Goal: Information Seeking & Learning: Learn about a topic

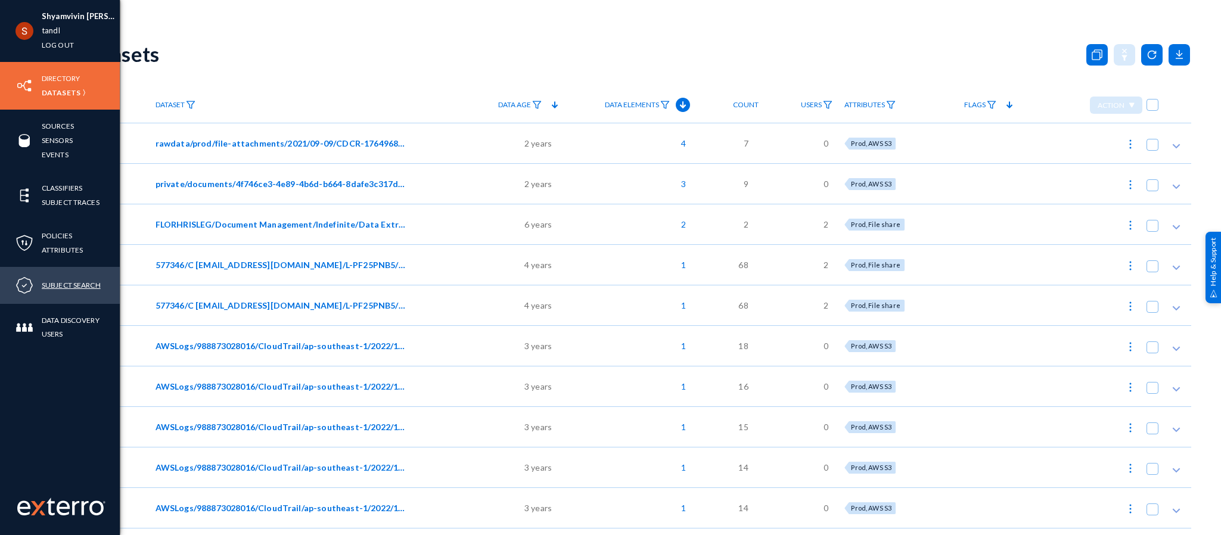
click at [72, 279] on link "Subject Search" at bounding box center [71, 285] width 59 height 14
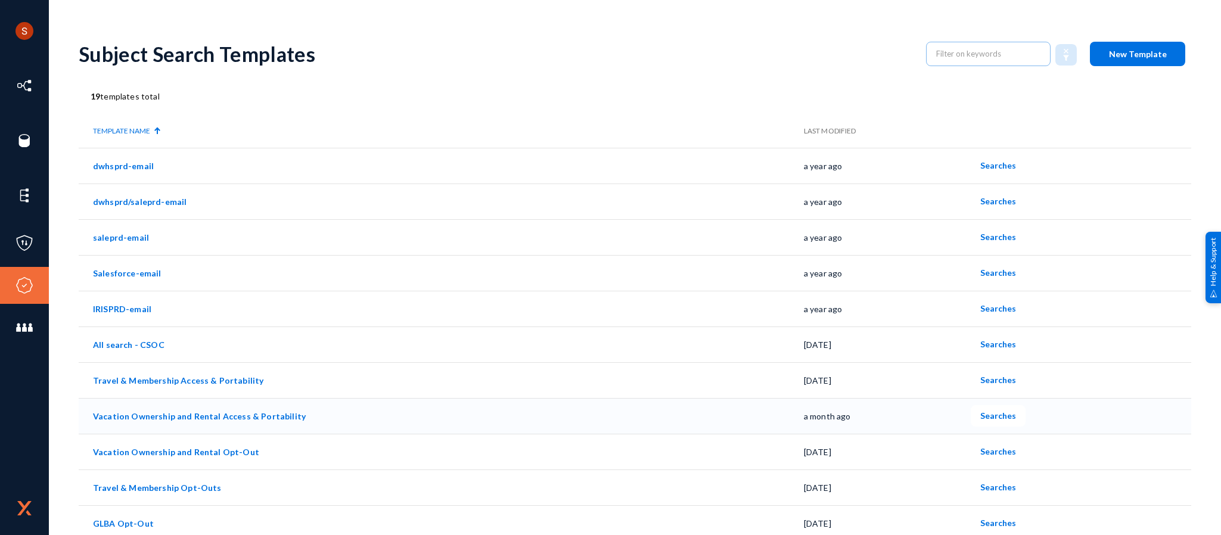
click at [996, 415] on span "Searches" at bounding box center [998, 415] width 36 height 10
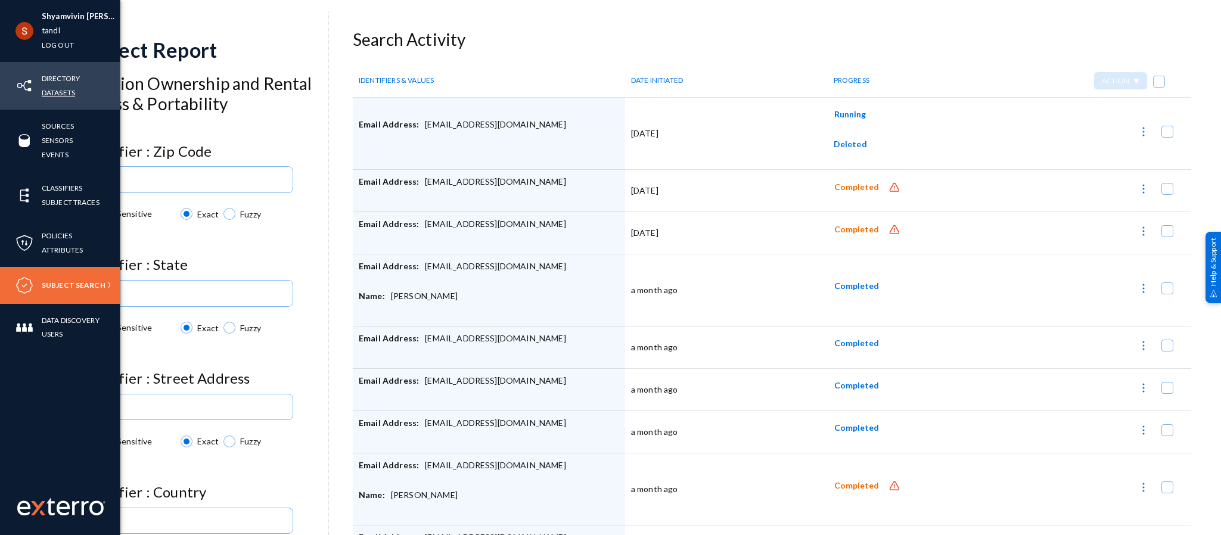
click at [64, 97] on link "Datasets" at bounding box center [58, 93] width 33 height 14
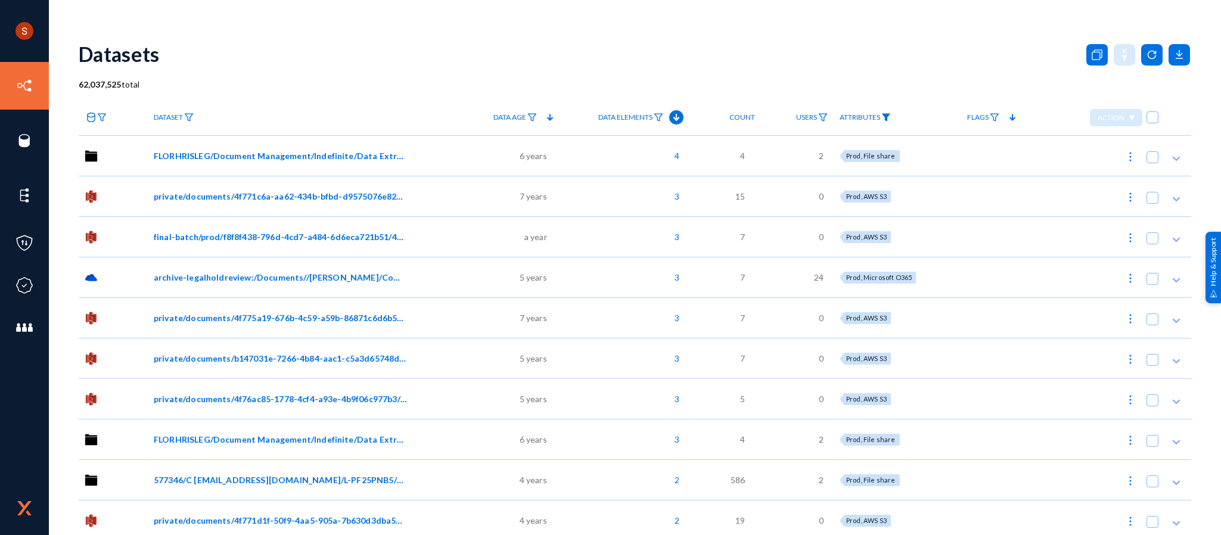
click at [883, 116] on img at bounding box center [886, 117] width 10 height 8
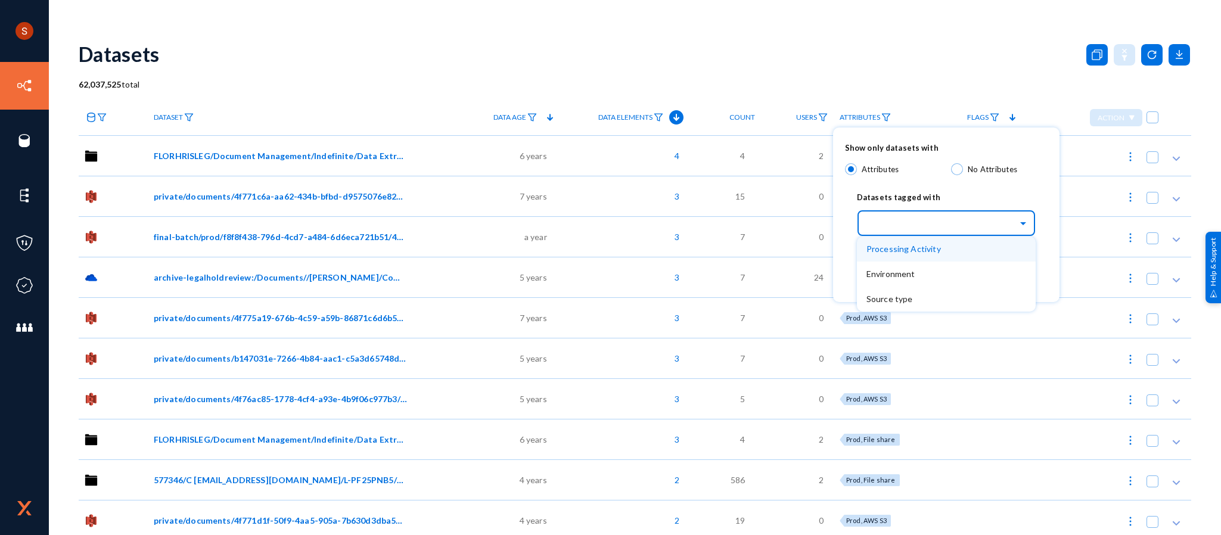
click at [887, 220] on div "Select..." at bounding box center [941, 222] width 151 height 14
click at [899, 269] on span "Environment" at bounding box center [890, 274] width 49 height 10
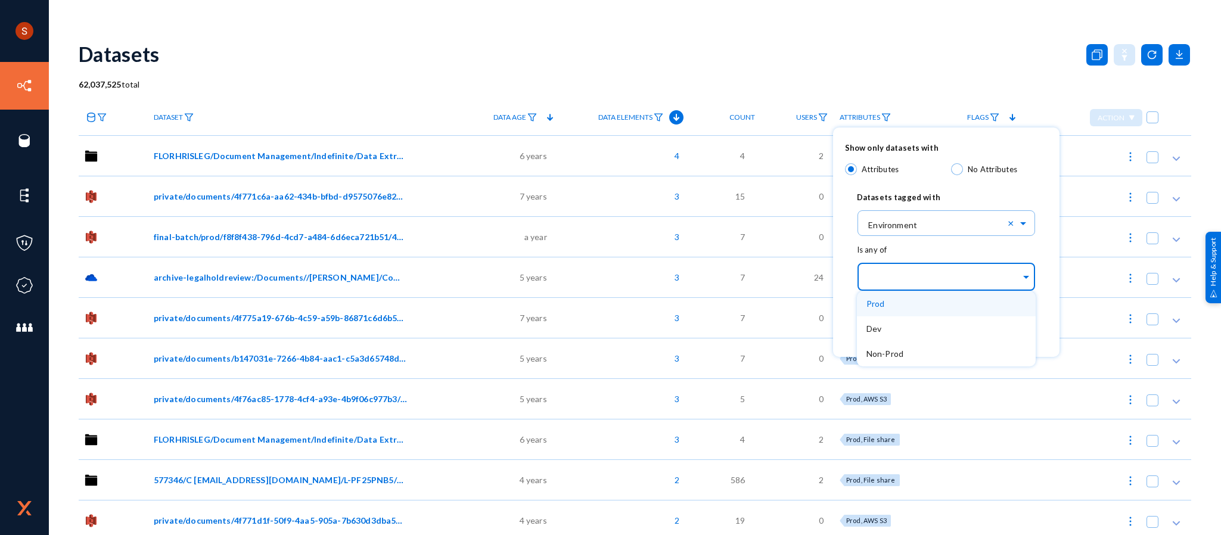
click at [910, 286] on div at bounding box center [943, 277] width 154 height 20
click at [901, 304] on div "Prod" at bounding box center [946, 303] width 179 height 25
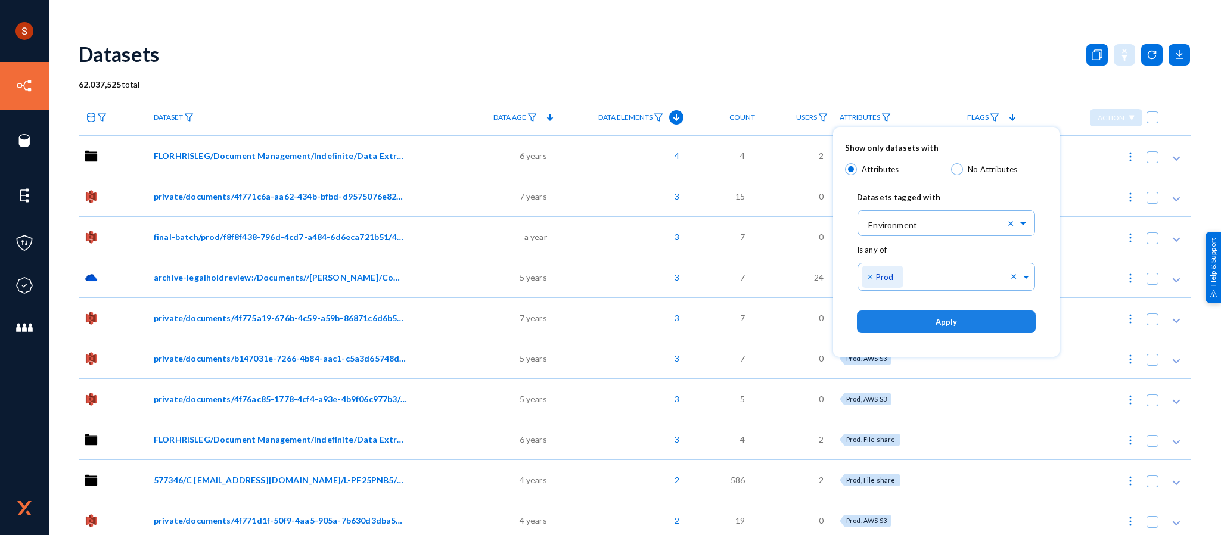
click at [927, 313] on button "Apply" at bounding box center [946, 321] width 179 height 22
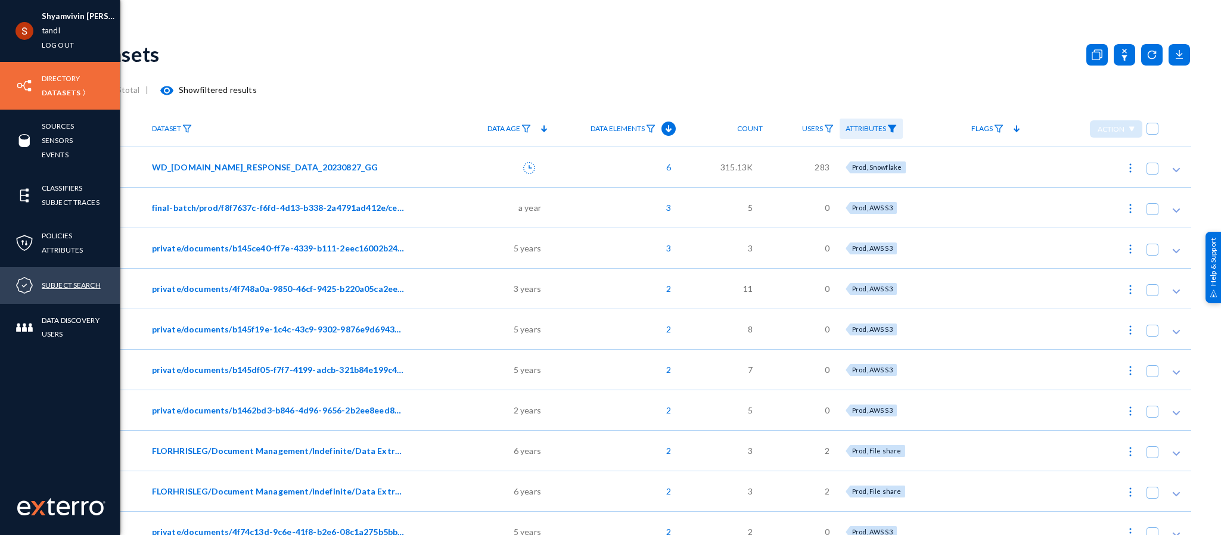
click at [61, 288] on link "Subject Search" at bounding box center [71, 285] width 59 height 14
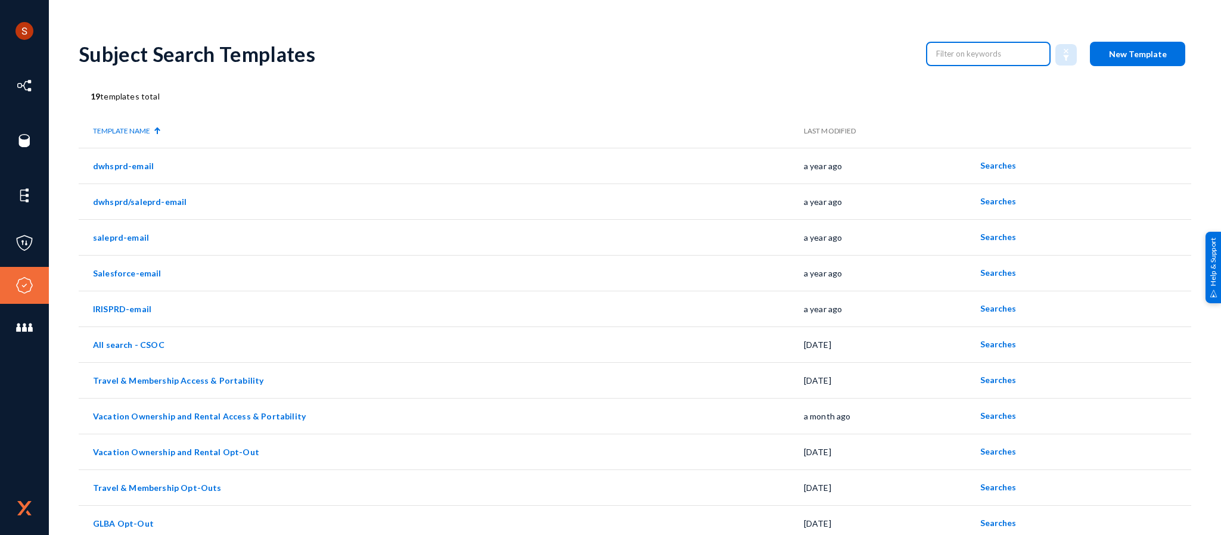
click at [1010, 50] on input "text" at bounding box center [988, 54] width 105 height 18
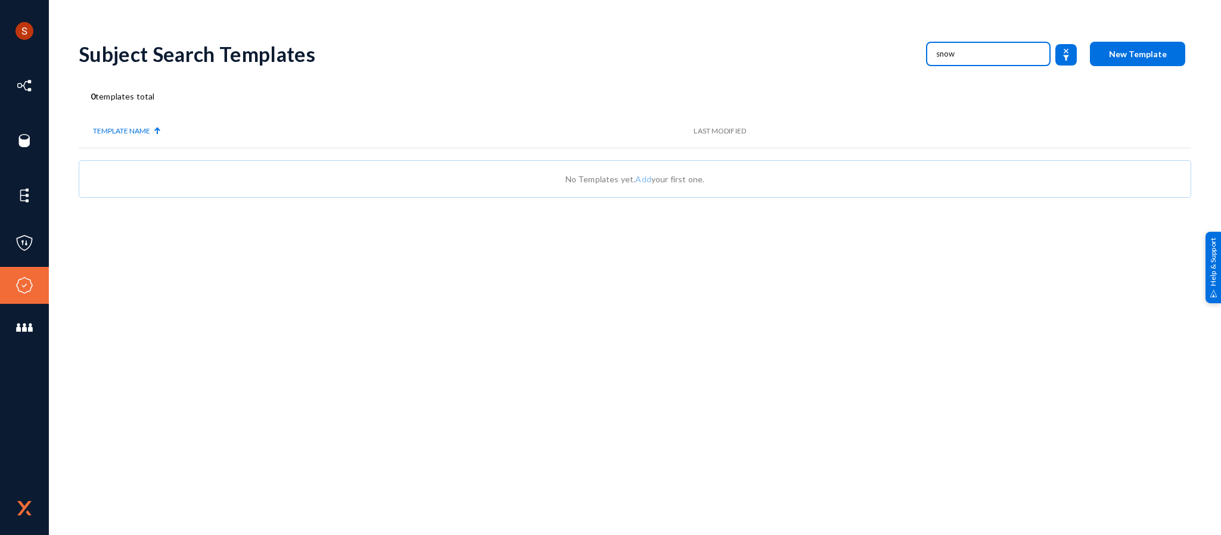
type input "snow"
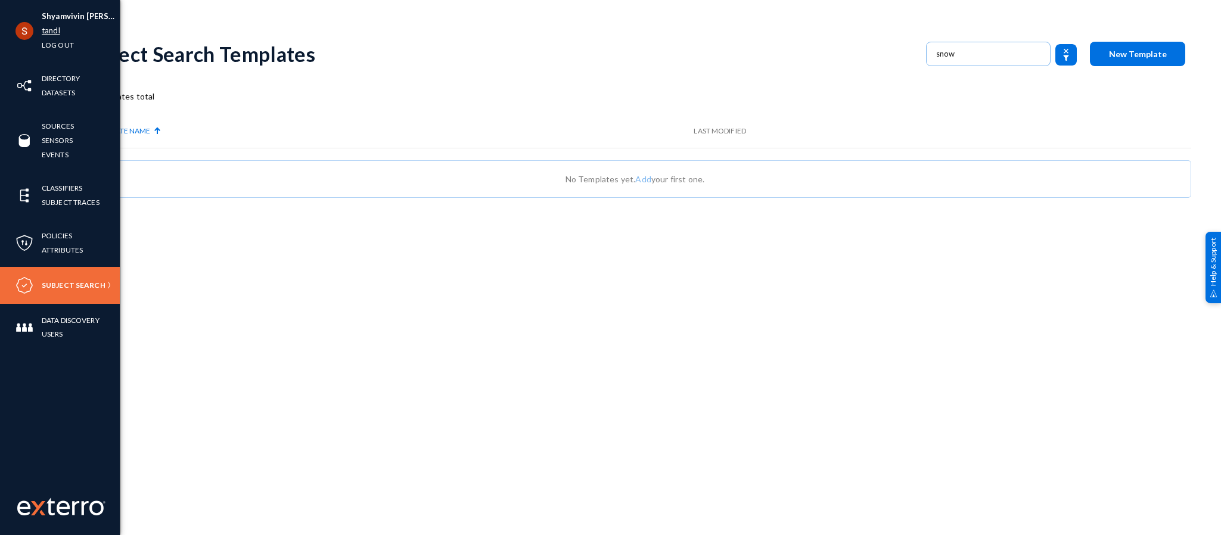
click at [49, 31] on link "tandl" at bounding box center [51, 31] width 18 height 14
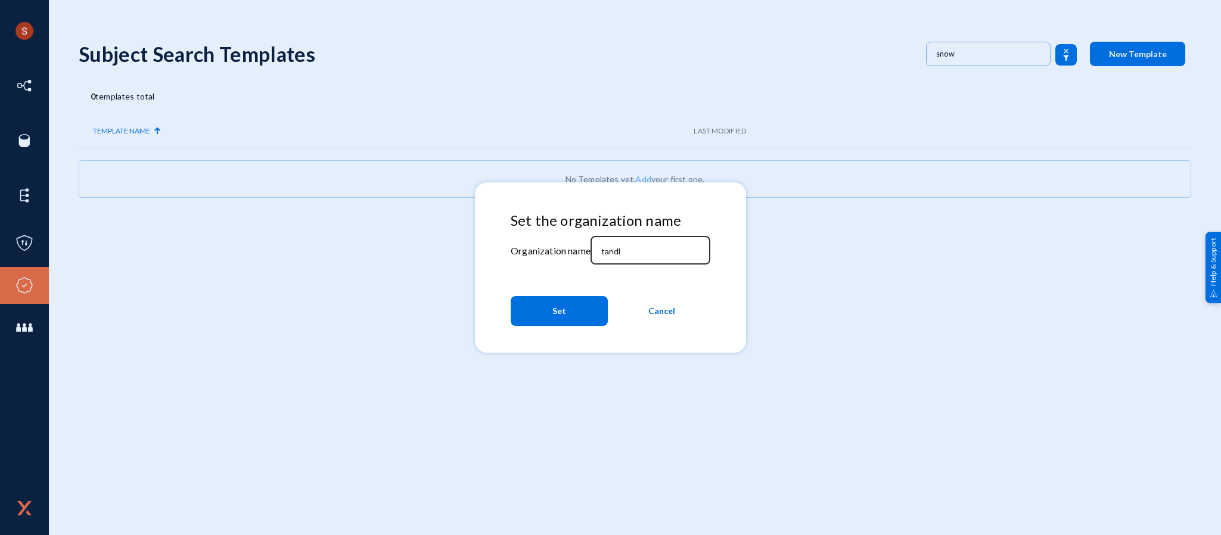
click at [614, 247] on input "tandl" at bounding box center [652, 251] width 102 height 11
click at [608, 252] on input "divebell" at bounding box center [652, 251] width 102 height 11
type input "divebell"
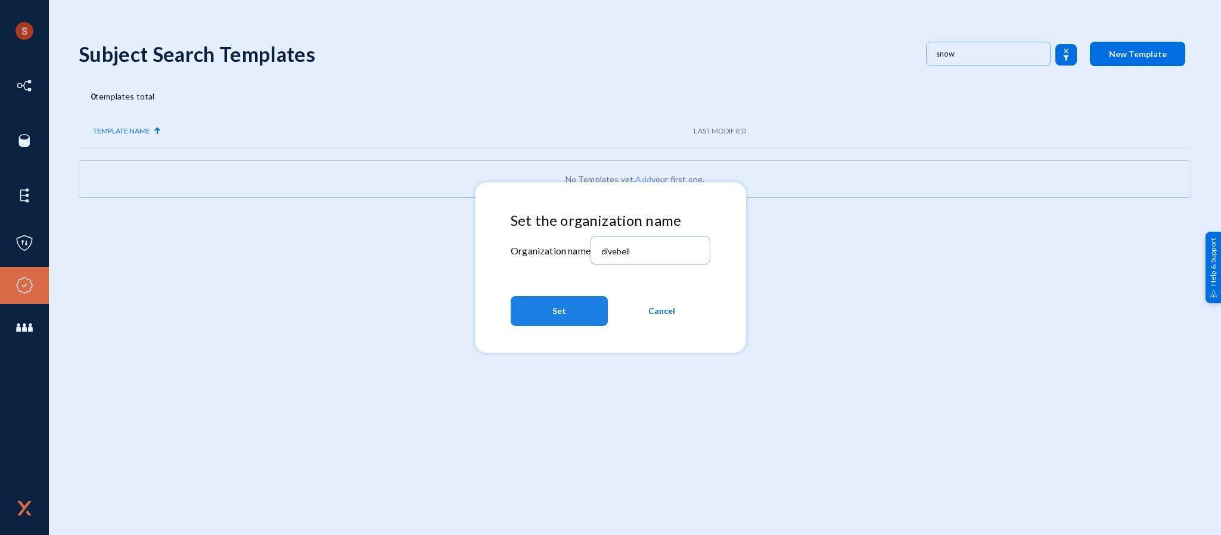
click at [576, 307] on button "Set" at bounding box center [558, 311] width 97 height 30
